Goal: Use online tool/utility

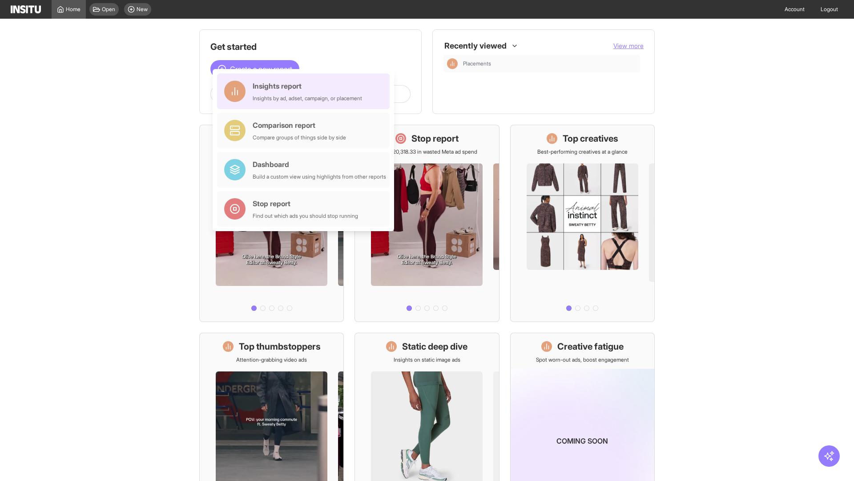
click at [306, 91] on div "Insights report Insights by ad, adset, campaign, or placement" at bounding box center [307, 91] width 109 height 21
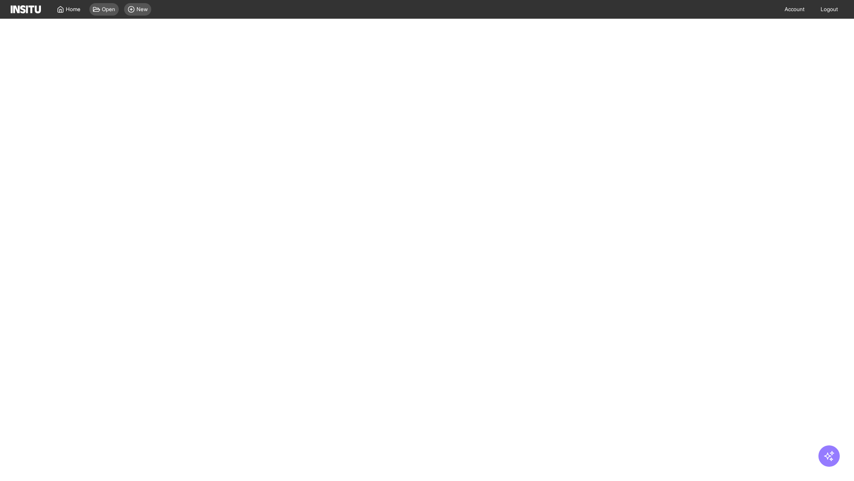
select select "**"
